Goal: Find specific page/section: Find specific page/section

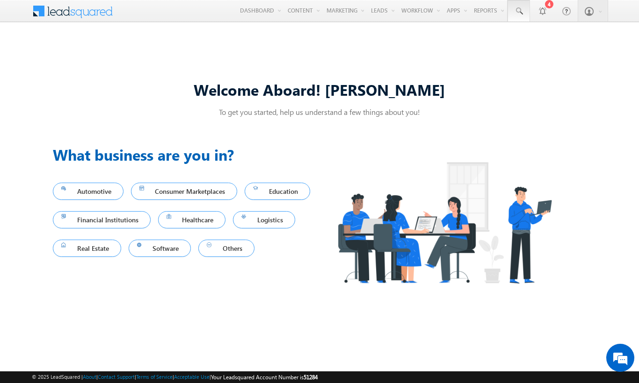
click at [518, 11] on span at bounding box center [518, 11] width 9 height 9
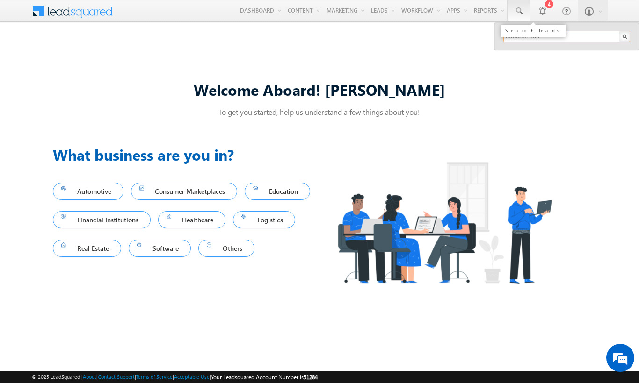
type input "8909331389"
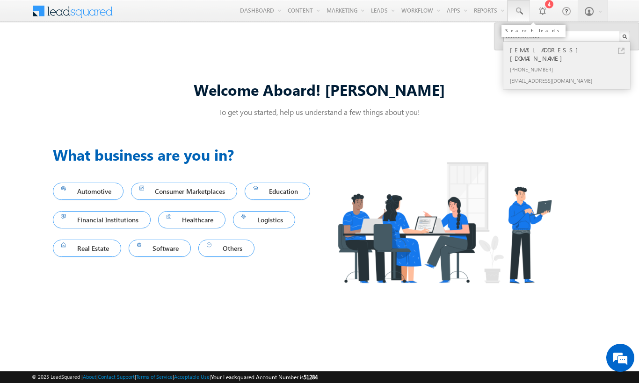
click at [570, 64] on div "[PHONE_NUMBER]" at bounding box center [570, 69] width 125 height 11
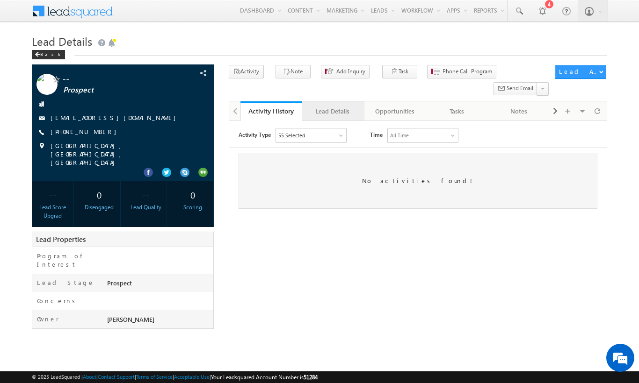
click at [332, 106] on div "Lead Details" at bounding box center [333, 111] width 46 height 11
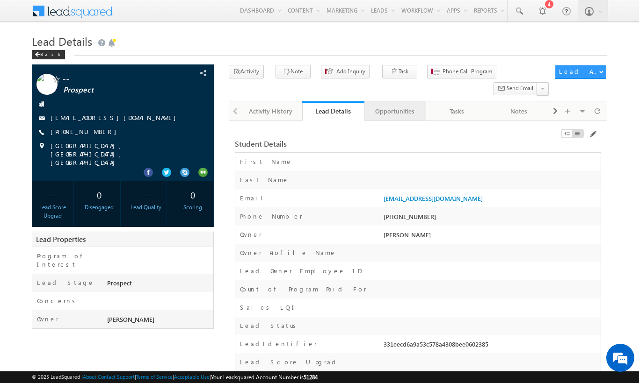
click at [394, 106] on div "Opportunities" at bounding box center [395, 111] width 46 height 11
